Goal: Task Accomplishment & Management: Complete application form

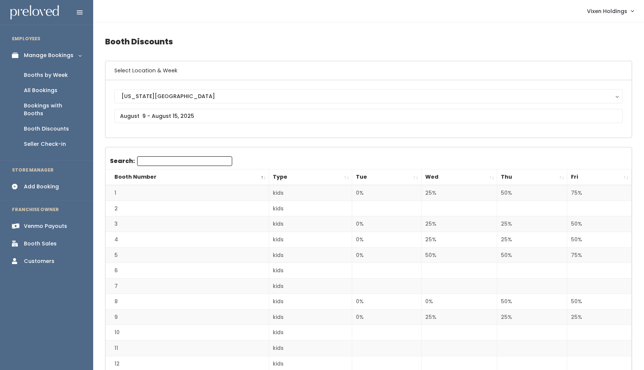
click at [55, 75] on div "Booths by Week" at bounding box center [46, 75] width 44 height 8
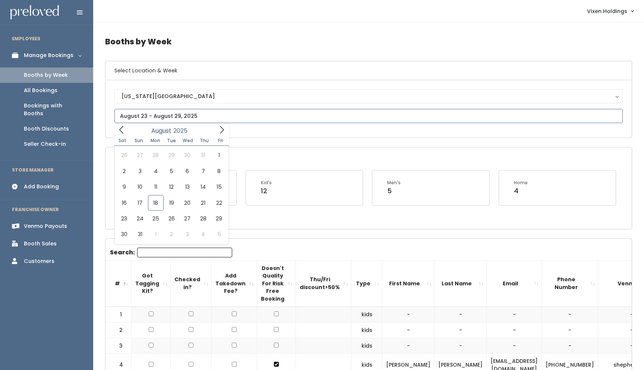
click at [151, 119] on input "text" at bounding box center [368, 116] width 509 height 14
type input "August 23 to August 29"
click at [180, 115] on input "text" at bounding box center [368, 116] width 509 height 14
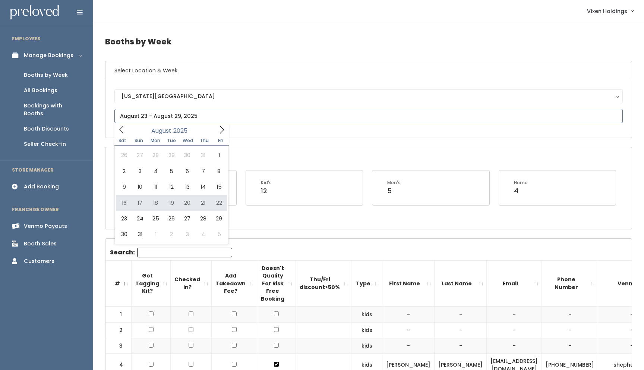
type input "August 16 to August 22"
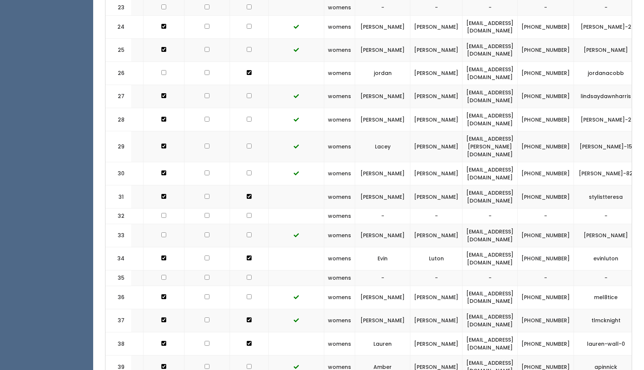
scroll to position [0, 65]
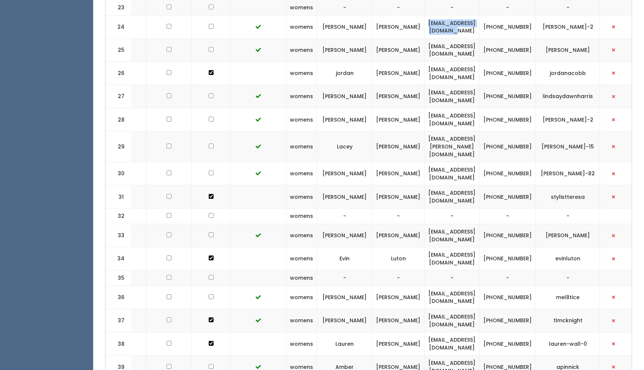
drag, startPoint x: 502, startPoint y: 10, endPoint x: 423, endPoint y: 9, distance: 79.0
click at [425, 15] on td "susanmomofktl@gmail.com" at bounding box center [452, 26] width 55 height 23
copy td "susanmomofktl@gmail.com"
click at [532, 15] on td "(405) 226-4535" at bounding box center [508, 26] width 56 height 23
drag, startPoint x: 538, startPoint y: 13, endPoint x: 508, endPoint y: 5, distance: 31.6
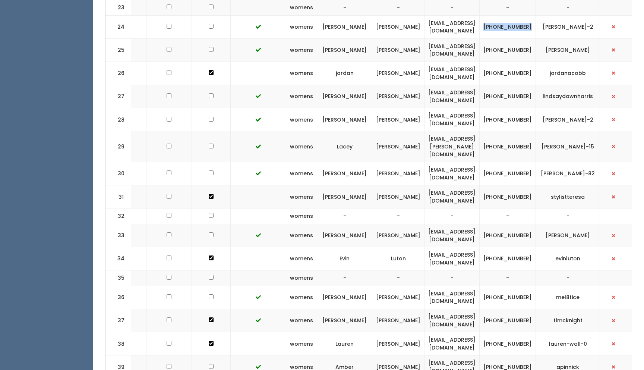
click at [508, 15] on td "(405) 226-4535" at bounding box center [508, 26] width 56 height 23
copy td "(405) 226-4535"
drag, startPoint x: 598, startPoint y: 10, endPoint x: 547, endPoint y: 12, distance: 51.1
click at [547, 15] on td "susan-mcmillin-2" at bounding box center [568, 26] width 64 height 23
copy td "susan-mcmillin-2"
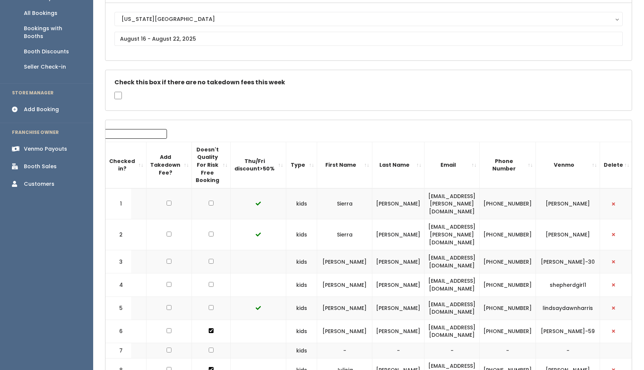
scroll to position [0, 0]
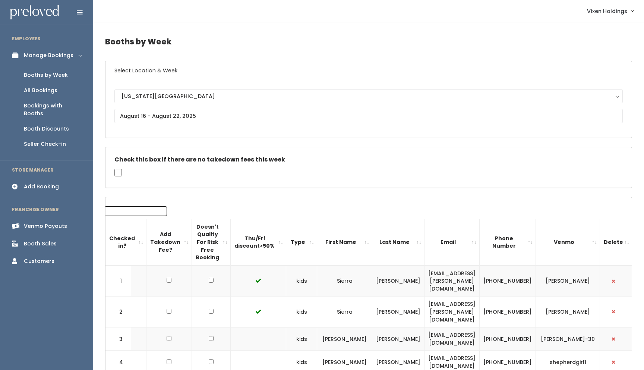
click at [54, 125] on div "Booth Discounts" at bounding box center [46, 129] width 45 height 8
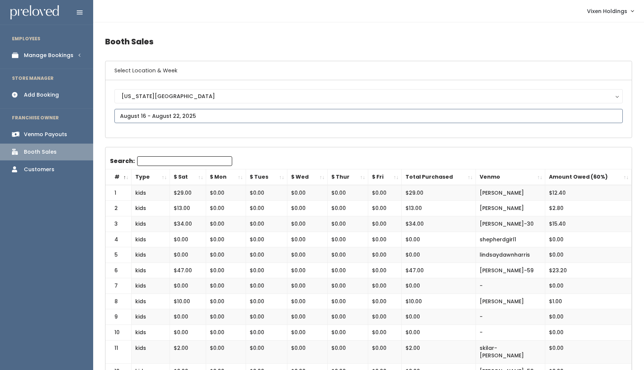
click at [161, 114] on input "text" at bounding box center [368, 116] width 509 height 14
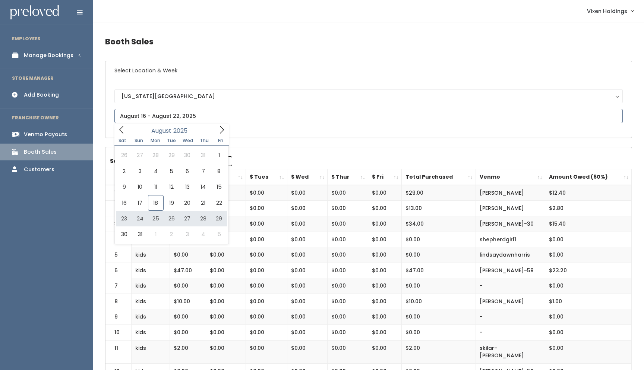
type input "August 23 to August 29"
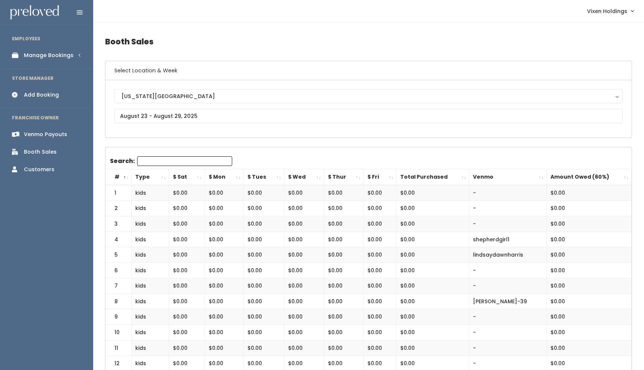
click at [54, 56] on div "Manage Bookings" at bounding box center [49, 55] width 50 height 8
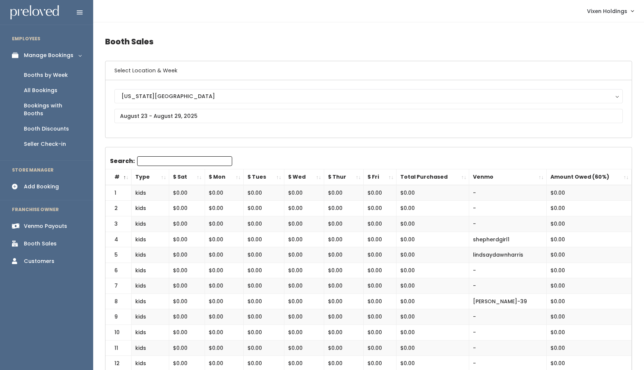
click at [47, 78] on div "Booths by Week" at bounding box center [46, 75] width 44 height 8
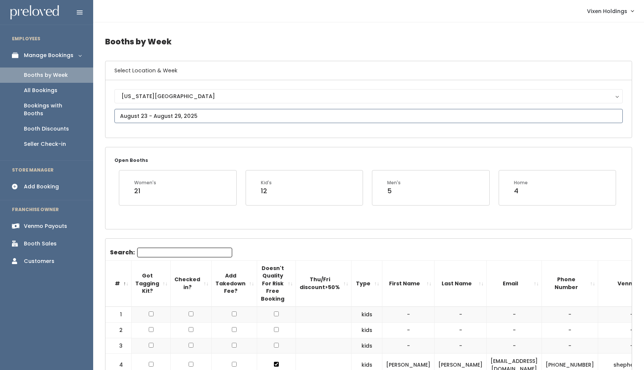
click at [161, 114] on input "text" at bounding box center [368, 116] width 509 height 14
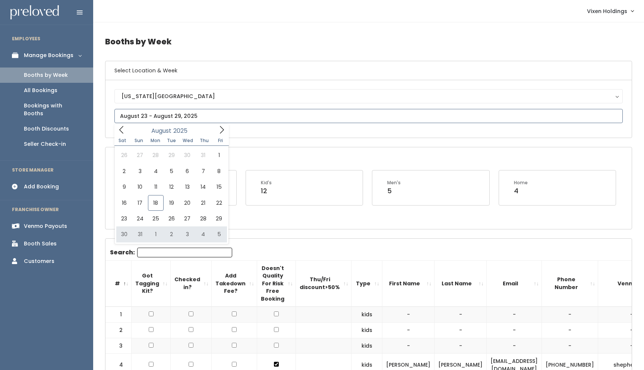
type input "August 30 to September 5"
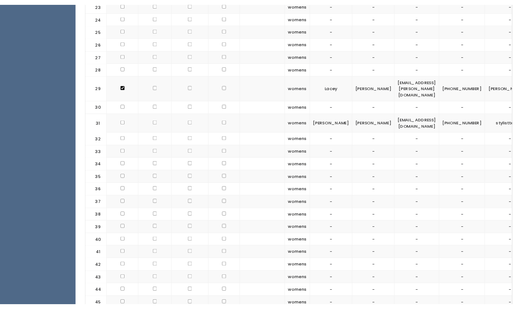
scroll to position [705, 0]
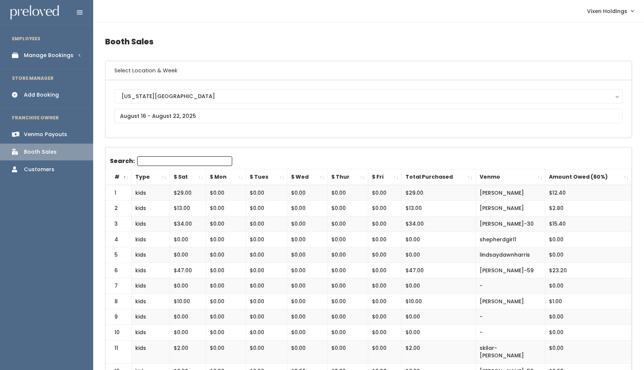
click at [50, 95] on div "Add Booking" at bounding box center [41, 95] width 35 height 8
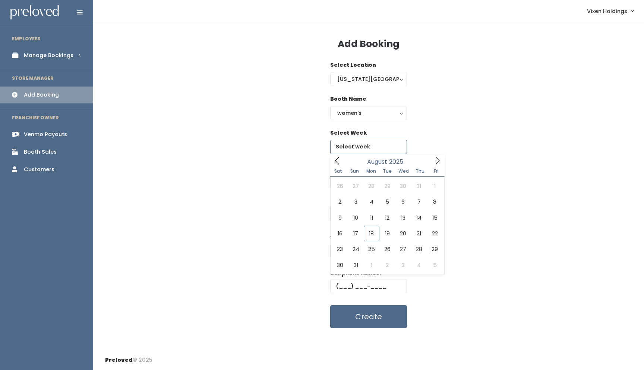
click at [358, 149] on input "text" at bounding box center [368, 147] width 77 height 14
type input "August 30 to September 5"
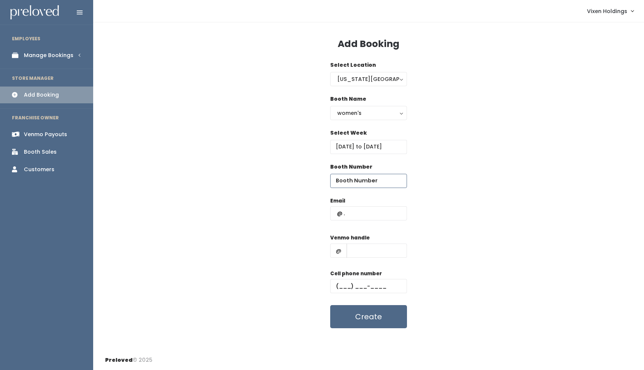
click at [358, 180] on input "number" at bounding box center [368, 181] width 77 height 14
type input "24"
click at [357, 214] on input "text" at bounding box center [368, 213] width 77 height 14
paste input "susanmomofktl@gmail.com"
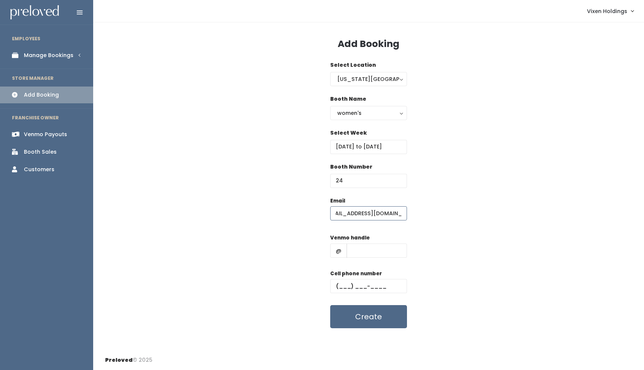
type input "susanmomofktl@gmail.com"
click at [339, 283] on input "text" at bounding box center [368, 286] width 77 height 14
paste input "(405) 226-4535"
type input "(405) 226-4535"
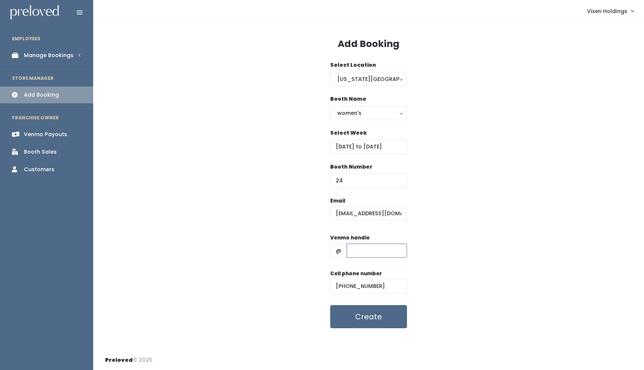
click at [361, 251] on input "text" at bounding box center [377, 250] width 60 height 14
paste input "susan-mcmillin-2"
type input "susan-mcmillin-2"
click at [362, 322] on button "Create" at bounding box center [368, 316] width 77 height 23
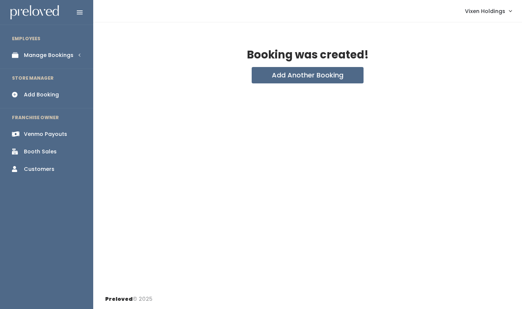
click at [63, 56] on div "Manage Bookings" at bounding box center [49, 55] width 50 height 8
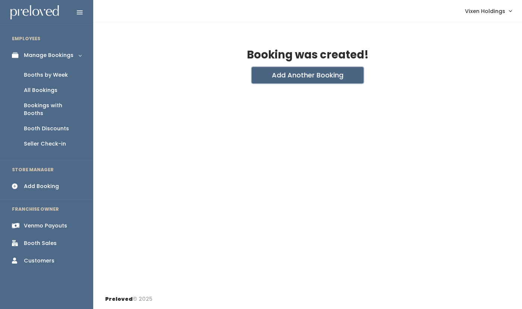
click at [302, 78] on button "Add Another Booking" at bounding box center [308, 75] width 112 height 16
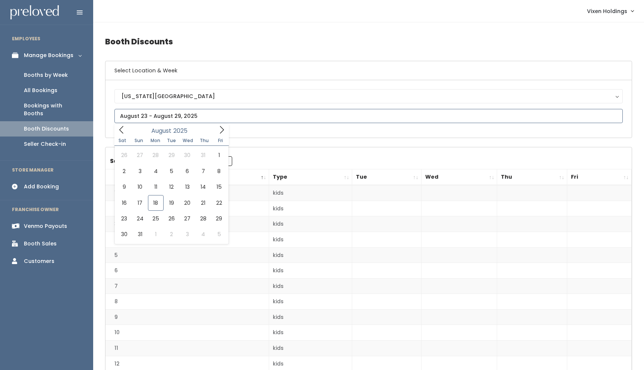
click at [154, 119] on input "text" at bounding box center [368, 116] width 509 height 14
type input "[DATE] to [DATE]"
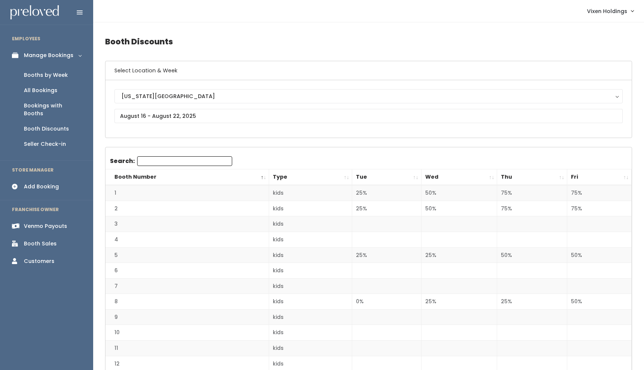
click at [57, 76] on div "Booths by Week" at bounding box center [46, 75] width 44 height 8
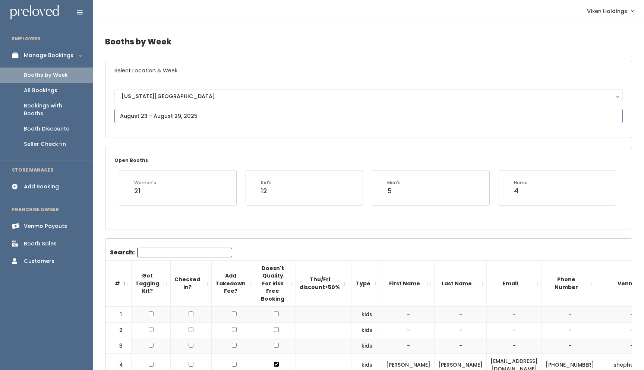
click at [143, 116] on input "text" at bounding box center [368, 116] width 509 height 14
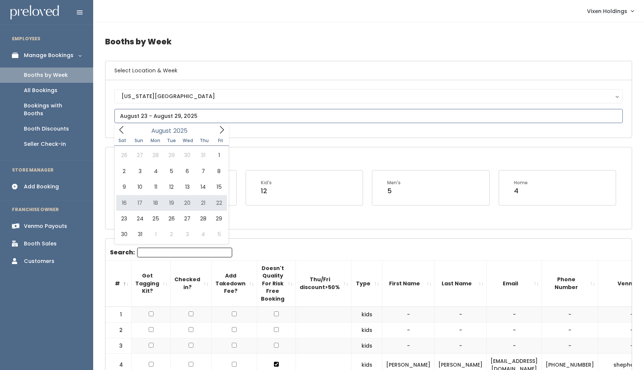
type input "August 16 to August 22"
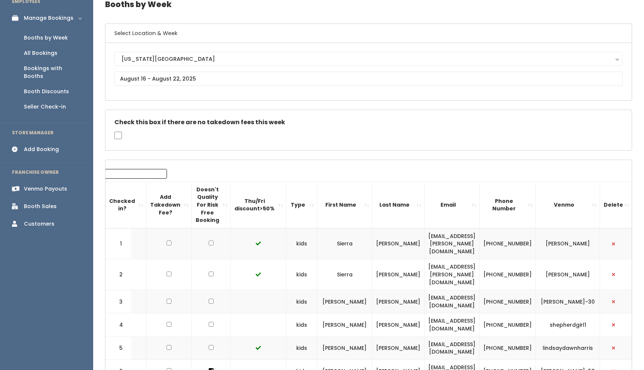
scroll to position [38, 0]
drag, startPoint x: 121, startPoint y: 215, endPoint x: 644, endPoint y: 369, distance: 545.5
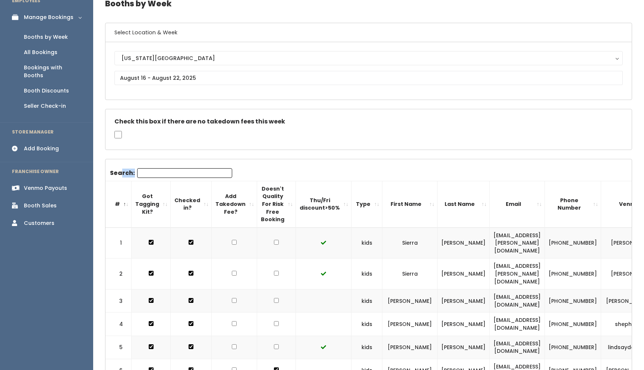
click at [110, 185] on th "#" at bounding box center [119, 204] width 26 height 46
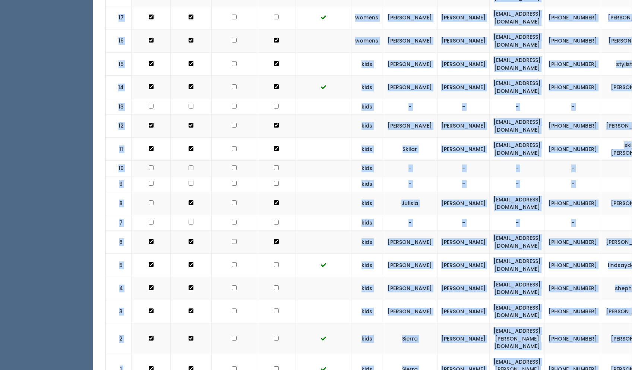
scroll to position [1316, 0]
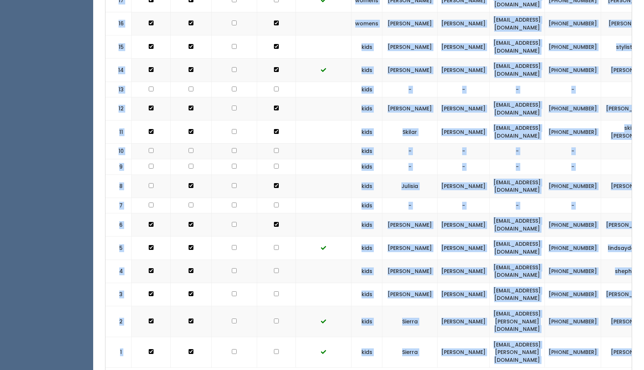
drag, startPoint x: 118, startPoint y: 179, endPoint x: 588, endPoint y: 369, distance: 506.8
copy div "Got Tagging Kit? Checked in? Add Takedown Fee? Doesn't Quality For Risk Free Bo…"
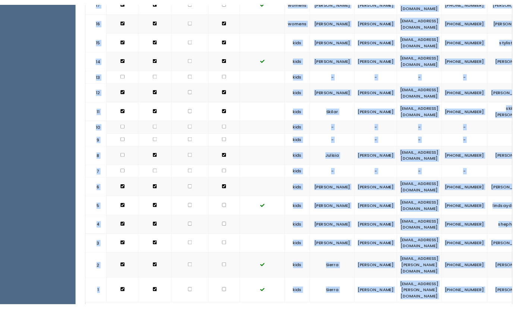
scroll to position [1316, 0]
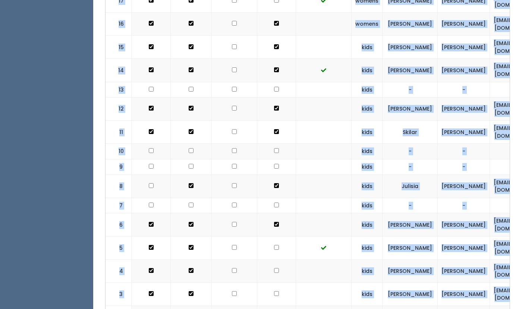
click at [263, 160] on td at bounding box center [276, 168] width 39 height 16
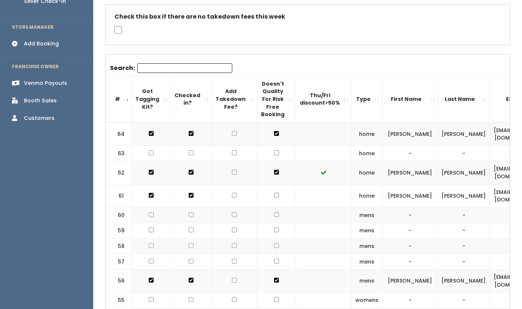
scroll to position [0, 0]
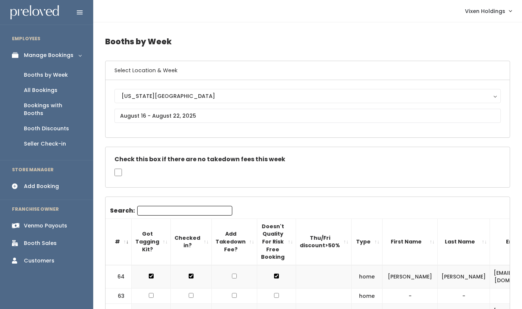
click at [172, 211] on input "Search:" at bounding box center [184, 211] width 95 height 10
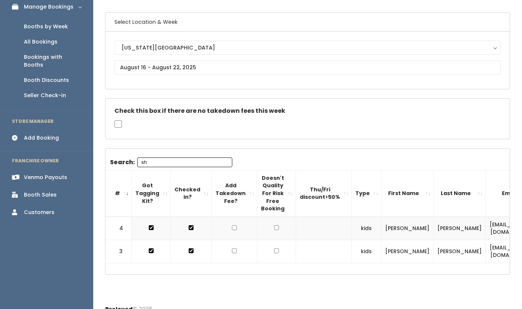
scroll to position [58, 0]
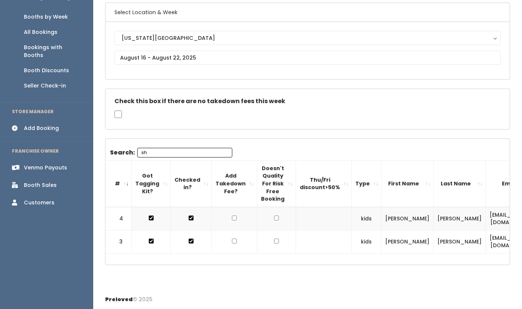
type input "sh"
click at [156, 57] on input "text" at bounding box center [307, 58] width 386 height 14
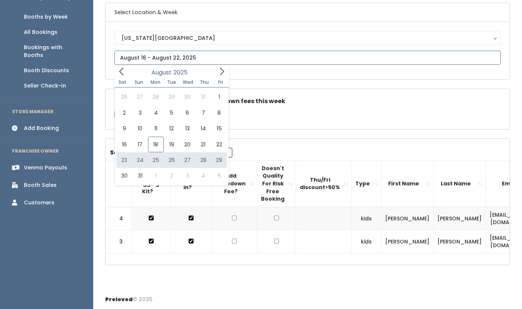
type input "August 23 to August 29"
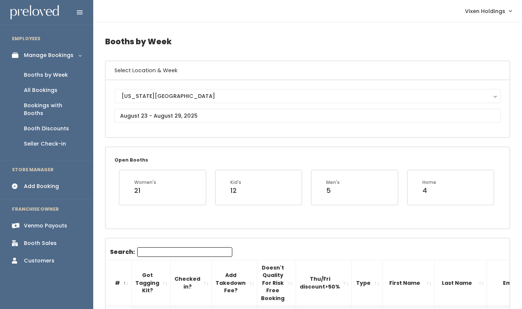
click at [152, 249] on input "Search:" at bounding box center [184, 253] width 95 height 10
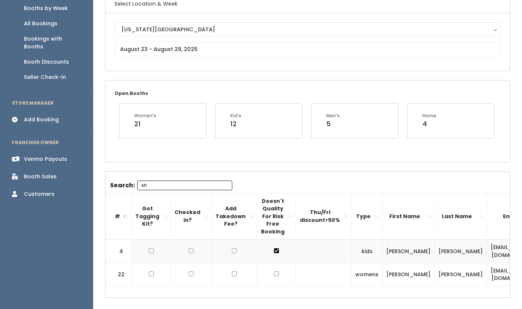
scroll to position [67, 0]
type input "sh"
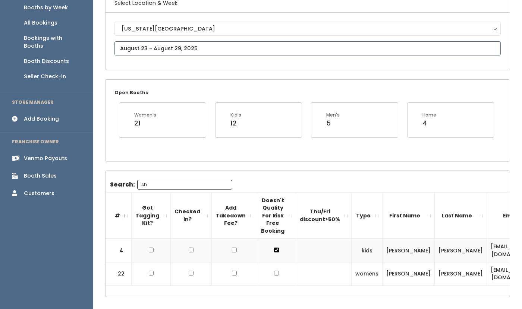
click at [174, 46] on input "text" at bounding box center [307, 48] width 386 height 14
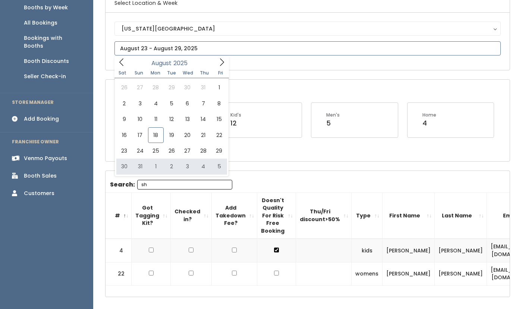
type input "August 30 to September 5"
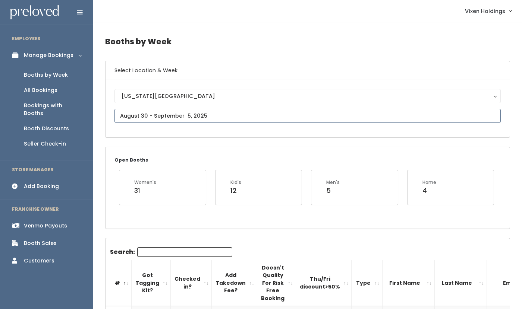
click at [160, 114] on input "text" at bounding box center [307, 116] width 386 height 14
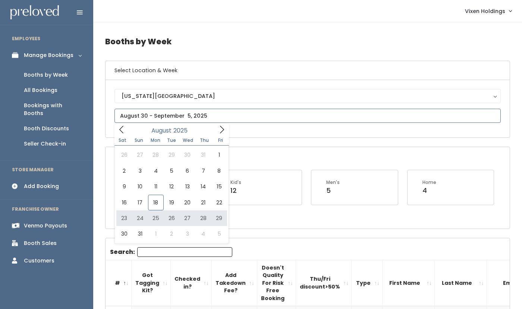
type input "August 23 to August 29"
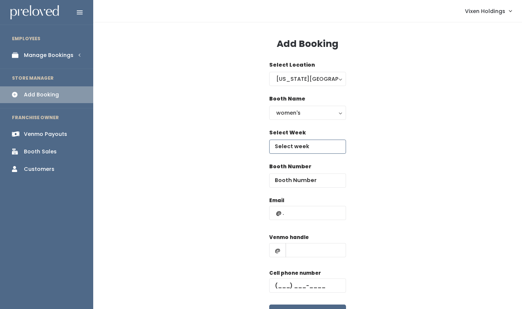
click at [301, 147] on input "text" at bounding box center [307, 147] width 77 height 14
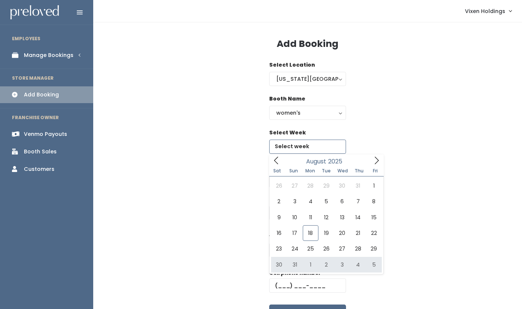
type input "August 30 to September 5"
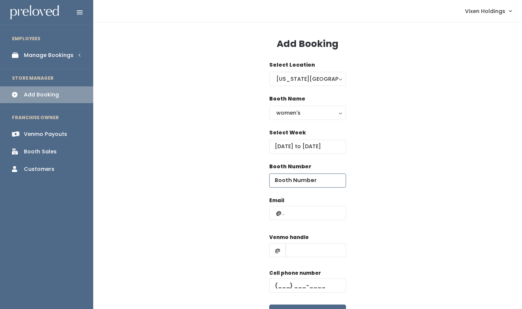
click at [300, 179] on input "number" at bounding box center [307, 181] width 77 height 14
type input "22"
click at [274, 211] on input "text" at bounding box center [307, 213] width 77 height 14
paste input "s_lynch12@yahoo.com"
type input "s_lynch12@yahoo.com"
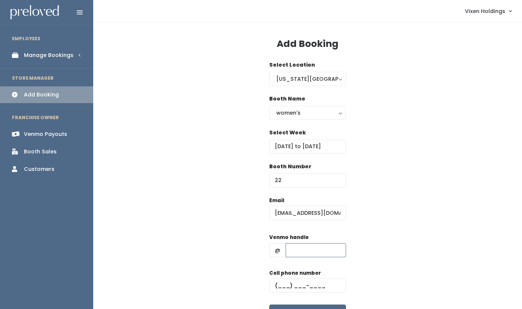
click at [298, 251] on input "text" at bounding box center [316, 250] width 60 height 14
paste input "shannonlynch127"
type input "shannonlynch127"
click at [276, 284] on input "text" at bounding box center [307, 286] width 77 height 14
paste input "(405) 328-0355"
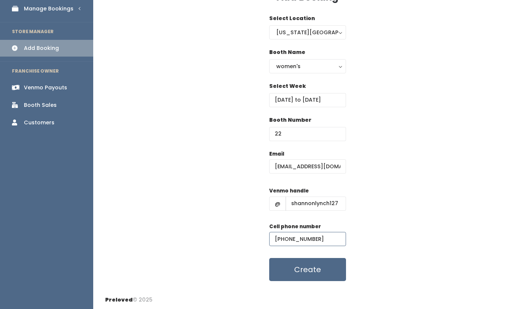
scroll to position [47, 0]
type input "(405) 328-0355"
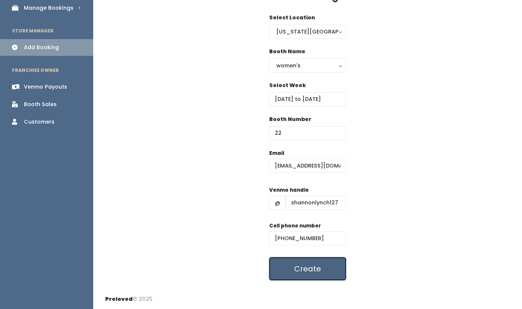
click at [314, 270] on button "Create" at bounding box center [307, 269] width 77 height 23
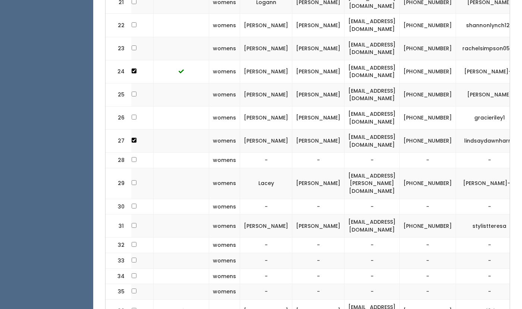
scroll to position [0, 152]
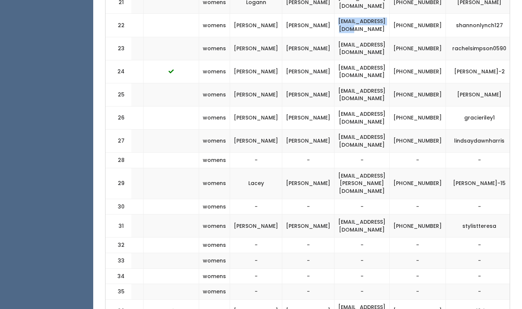
drag, startPoint x: 367, startPoint y: 15, endPoint x: 299, endPoint y: 19, distance: 68.3
click at [334, 19] on td "s_lynch12@yahoo.com" at bounding box center [361, 25] width 55 height 23
copy td "s_lynch12@yahoo.com"
drag, startPoint x: 473, startPoint y: 15, endPoint x: 427, endPoint y: 15, distance: 47.0
click at [446, 15] on td "shannonlynch127" at bounding box center [479, 25] width 67 height 23
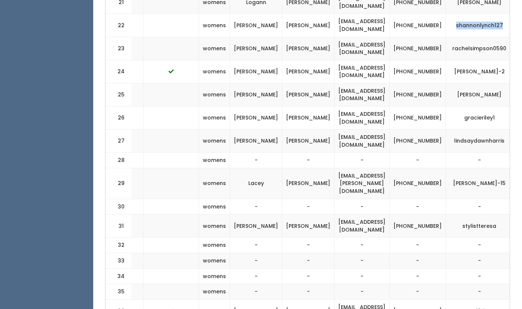
copy td "shannonlynch127"
drag, startPoint x: 409, startPoint y: 19, endPoint x: 383, endPoint y: 14, distance: 26.2
click at [390, 14] on td "(405) 328-0355" at bounding box center [418, 25] width 56 height 23
copy td "(405) 328-0355"
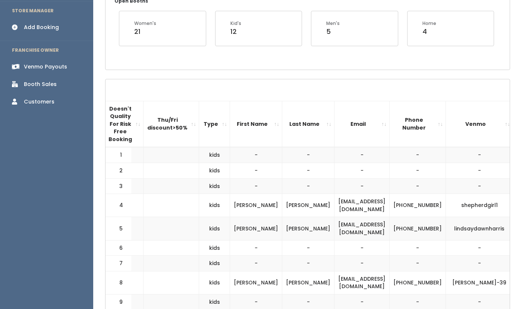
scroll to position [0, 0]
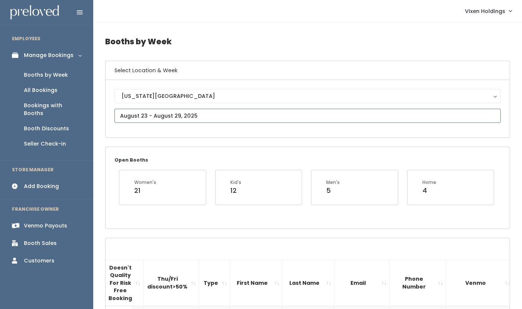
click at [140, 118] on input "text" at bounding box center [307, 116] width 386 height 14
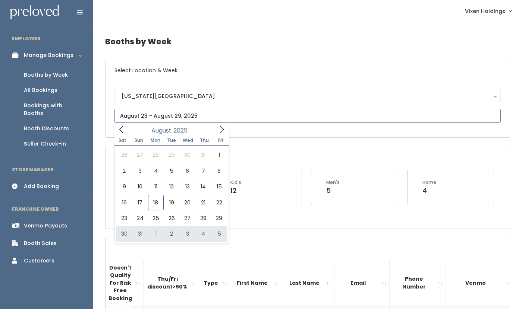
type input "August 30 to September 5"
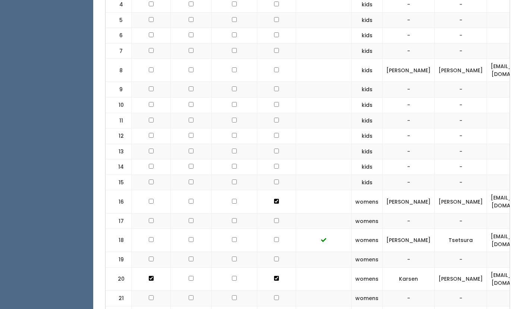
scroll to position [518, 0]
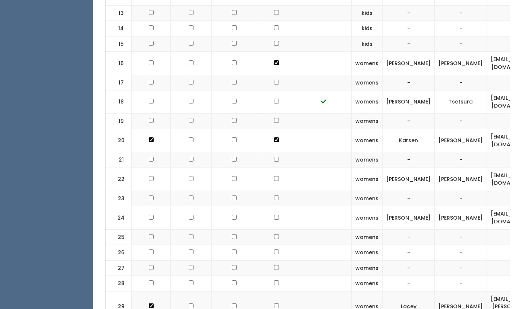
checkbox input "true"
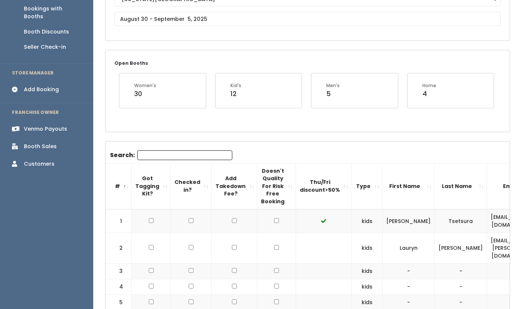
scroll to position [0, 0]
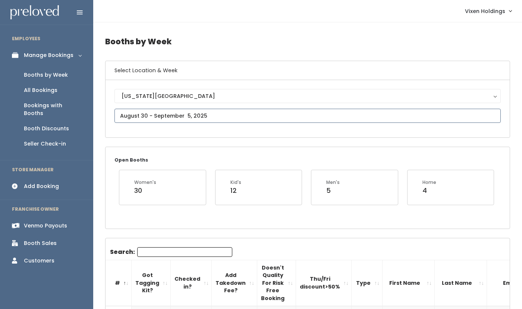
click at [164, 112] on input "text" at bounding box center [307, 116] width 386 height 14
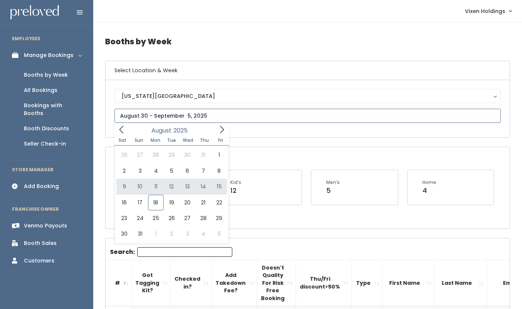
type input "August 9 to August 15"
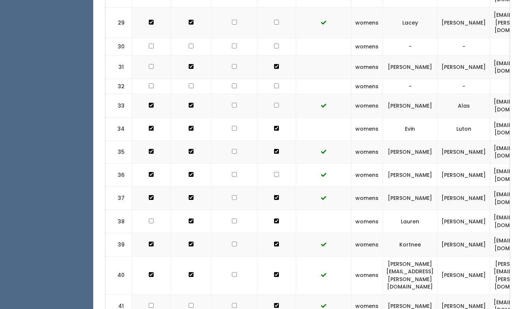
scroll to position [1027, 0]
